Goal: Find specific page/section: Find specific page/section

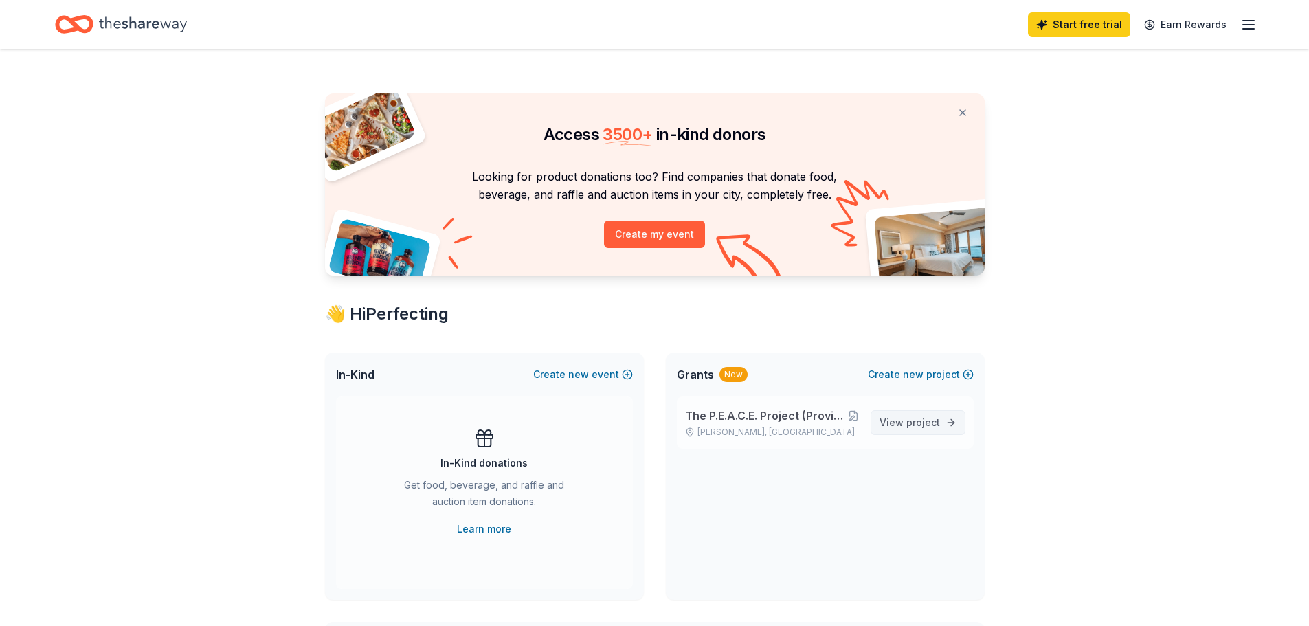
click at [906, 418] on span "View project" at bounding box center [909, 422] width 60 height 16
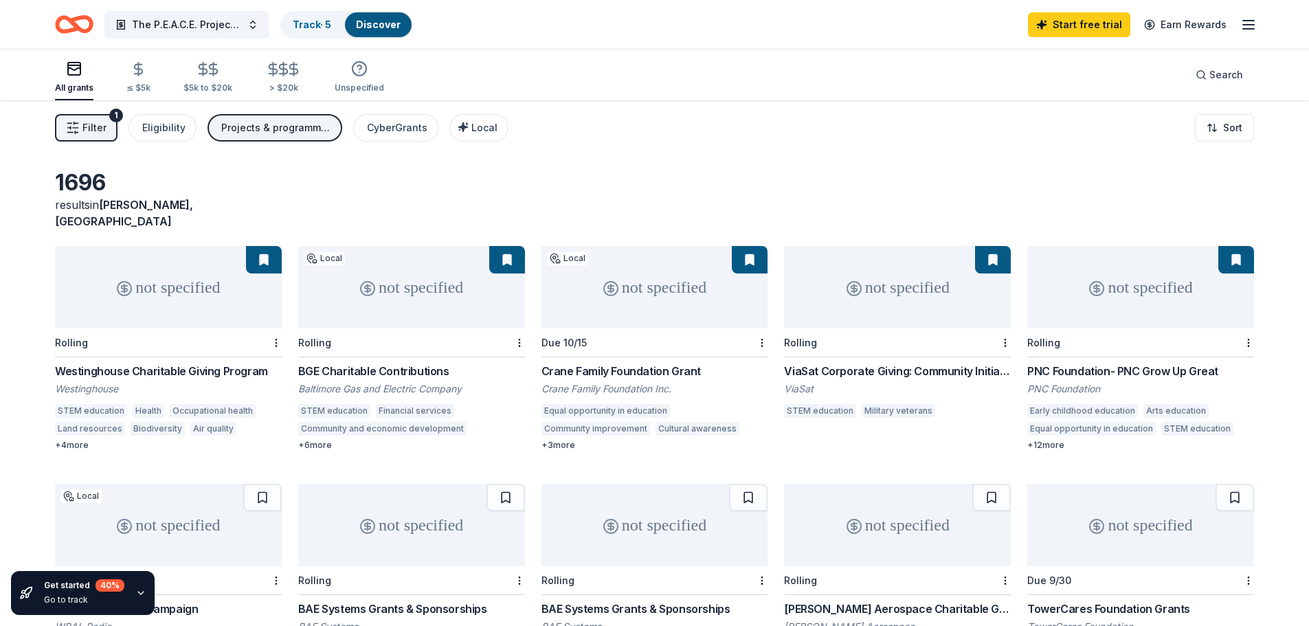
click at [320, 421] on div "STEM education Financial services Community and economic development Employment…" at bounding box center [411, 422] width 227 height 36
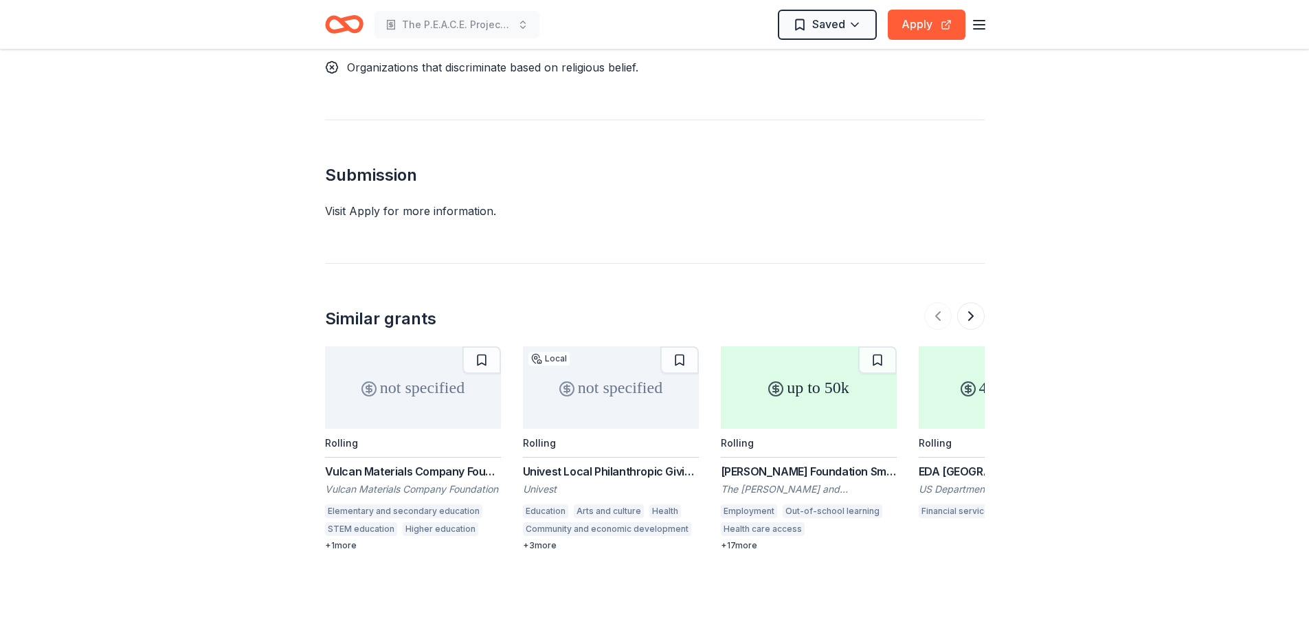
scroll to position [1638, 0]
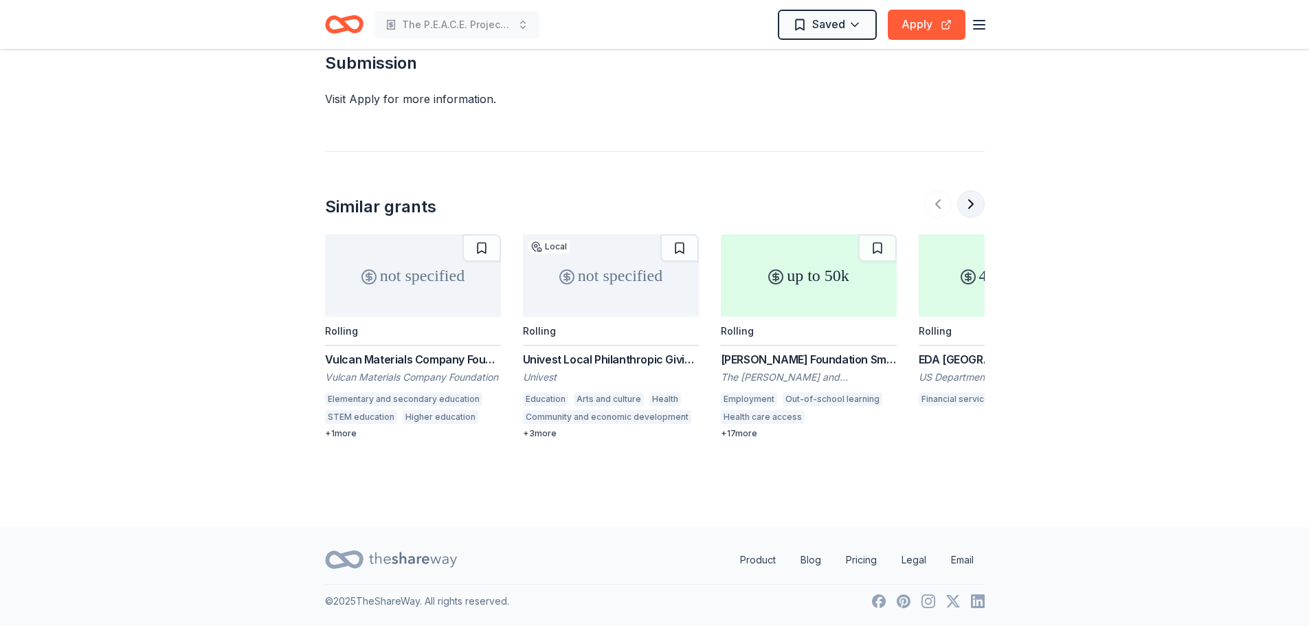
click at [974, 213] on button at bounding box center [970, 203] width 27 height 27
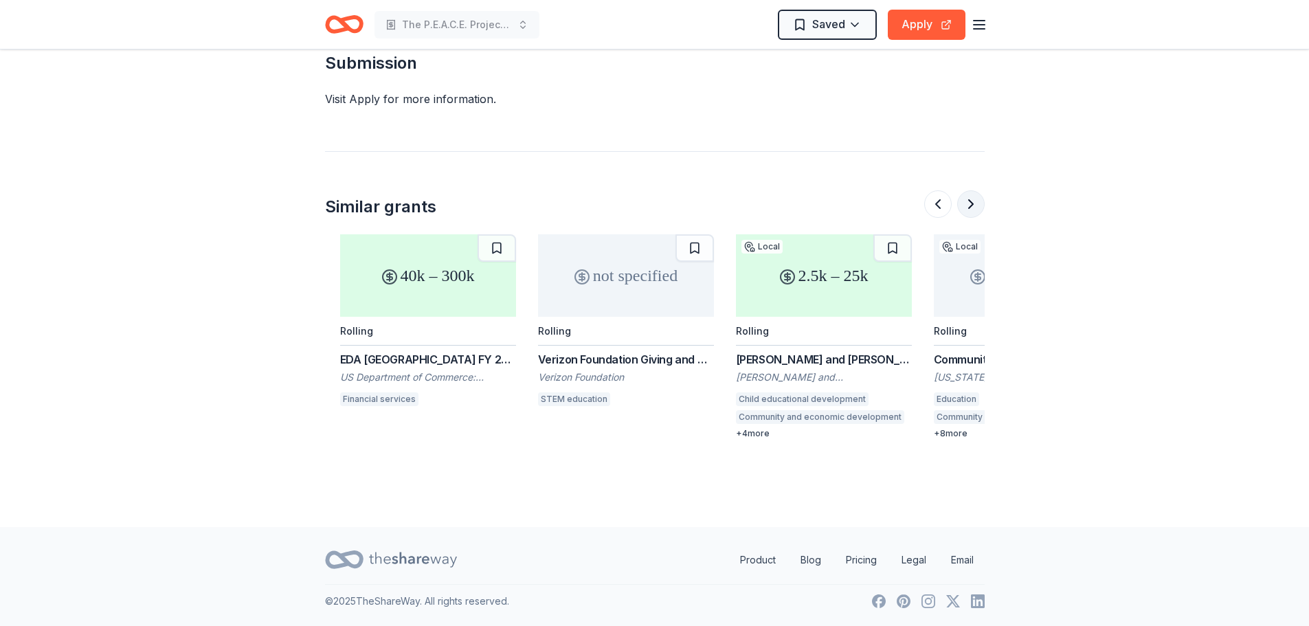
scroll to position [0, 594]
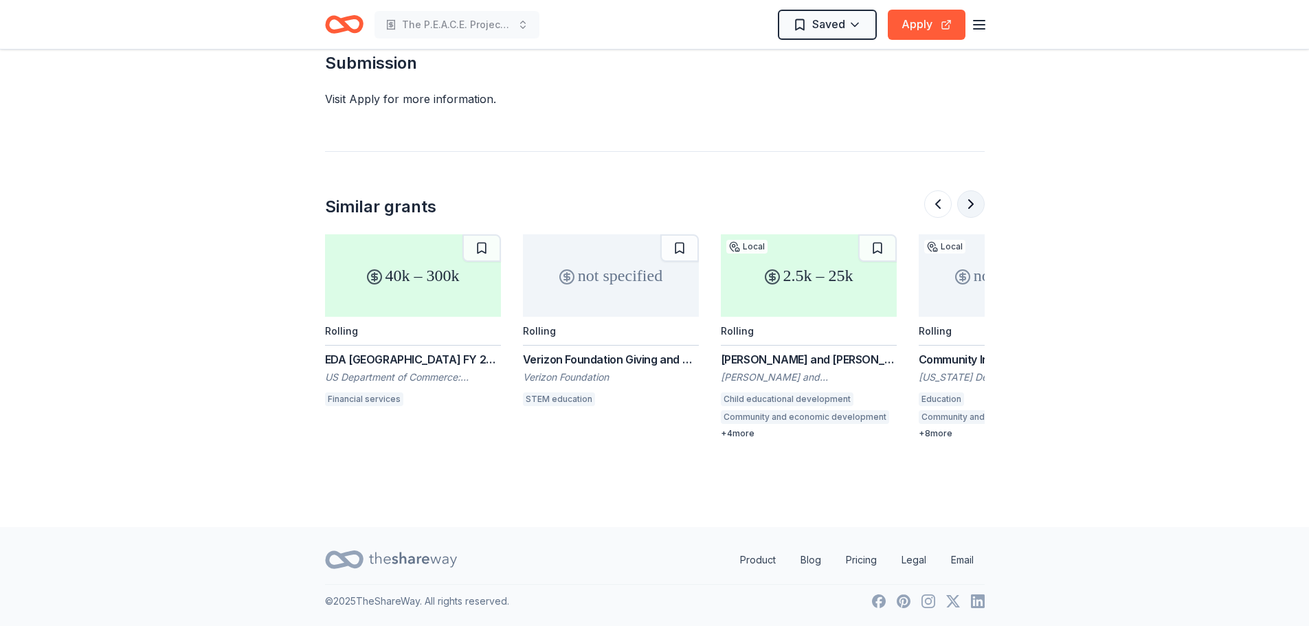
click at [974, 213] on button at bounding box center [970, 203] width 27 height 27
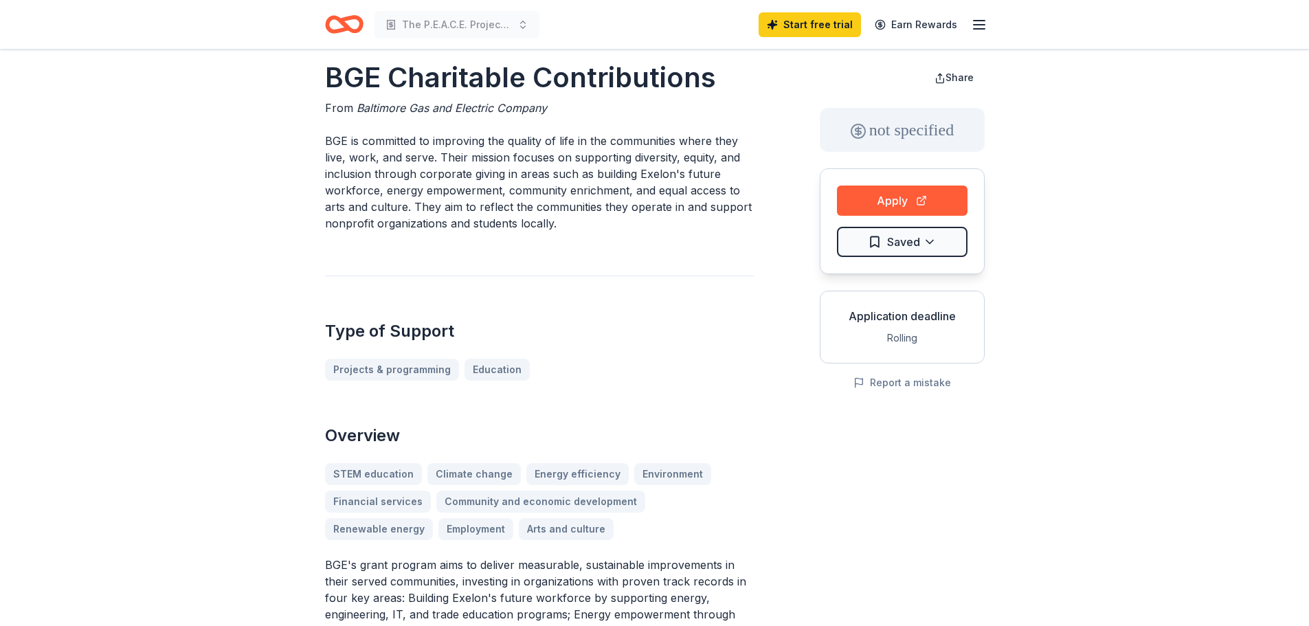
scroll to position [0, 0]
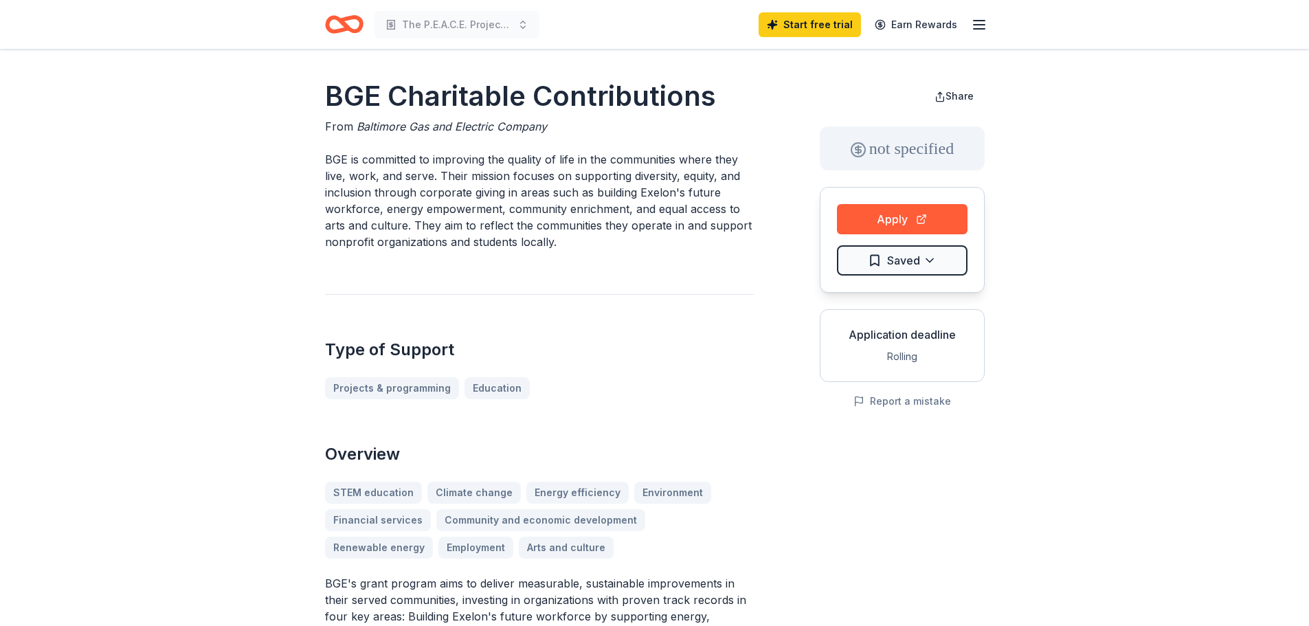
click at [976, 23] on icon "button" at bounding box center [979, 24] width 16 height 16
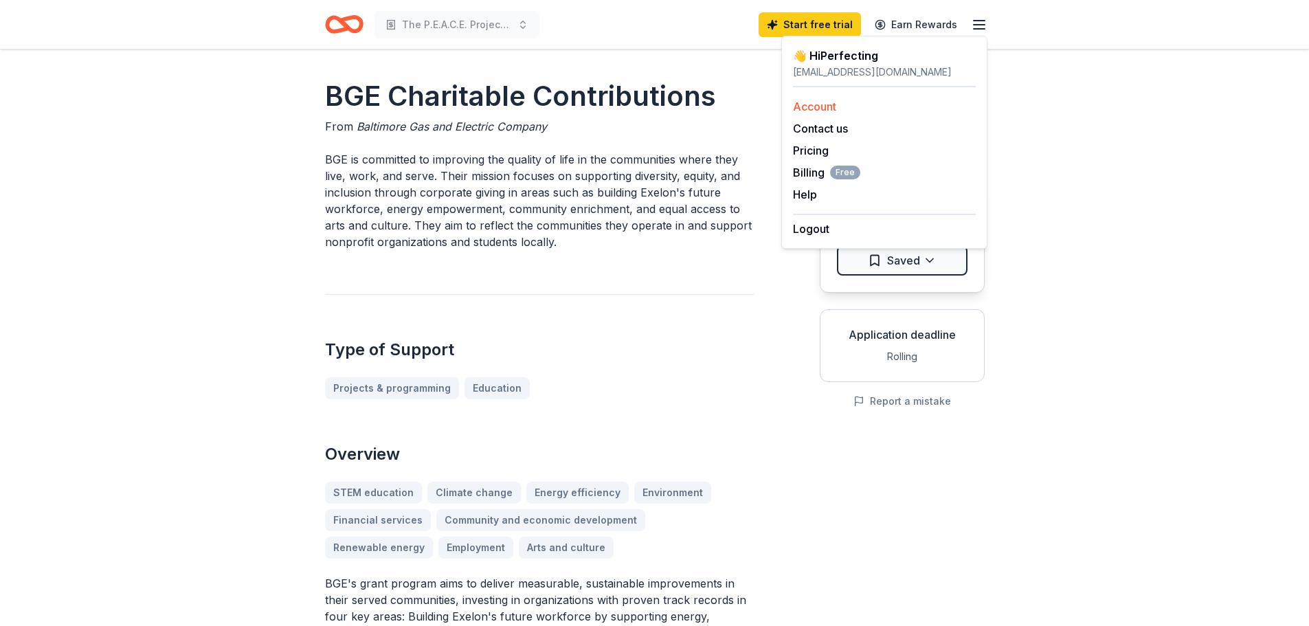
click at [835, 105] on link "Account" at bounding box center [814, 107] width 43 height 14
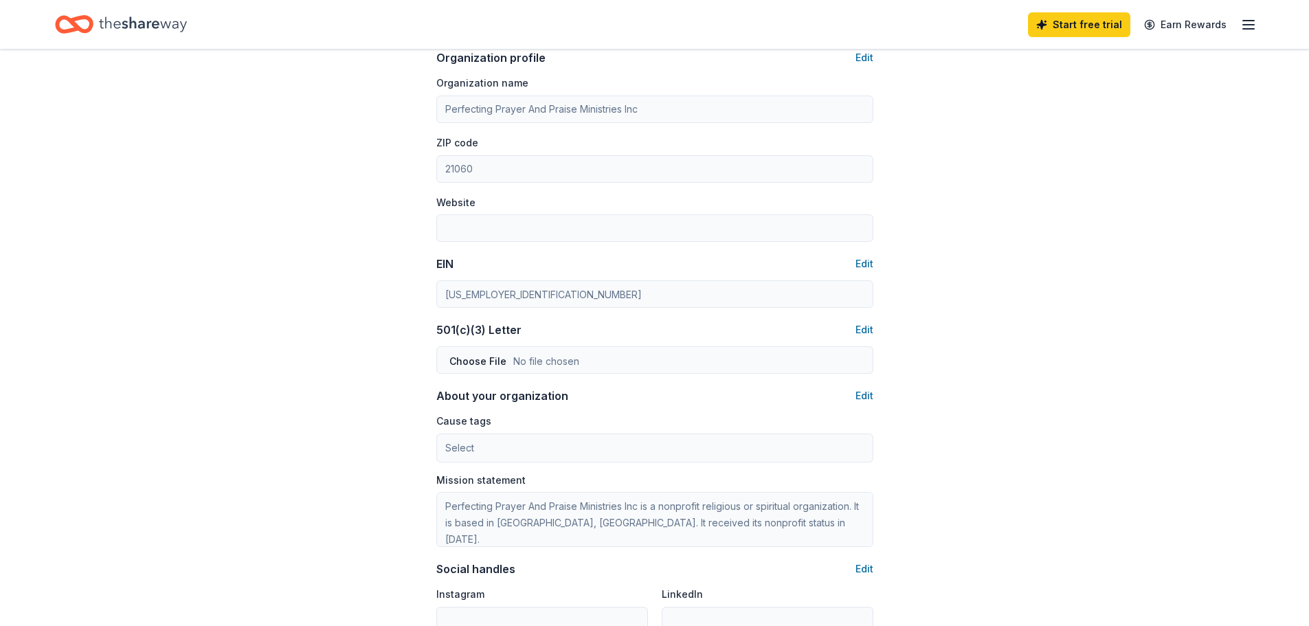
scroll to position [223, 0]
